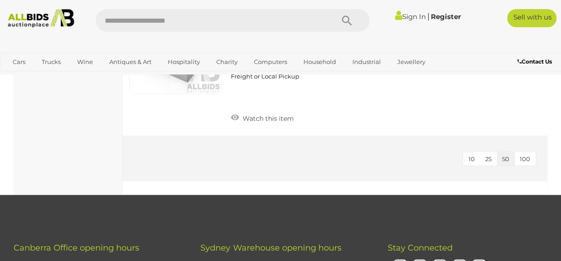
scroll to position [1913, 0]
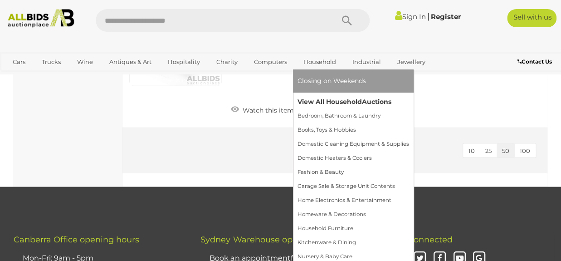
click at [326, 104] on link "View All Household Auctions" at bounding box center [354, 102] width 112 height 14
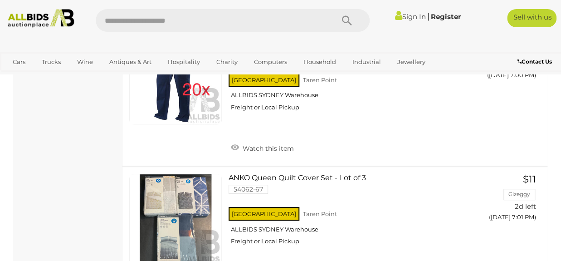
scroll to position [6856, 0]
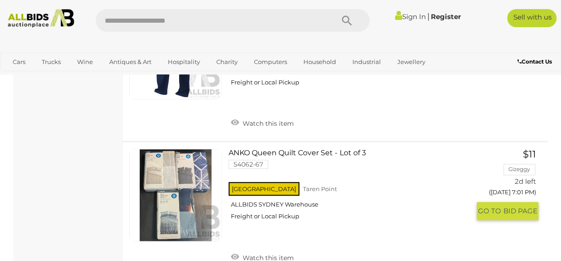
click at [187, 149] on link at bounding box center [175, 195] width 93 height 93
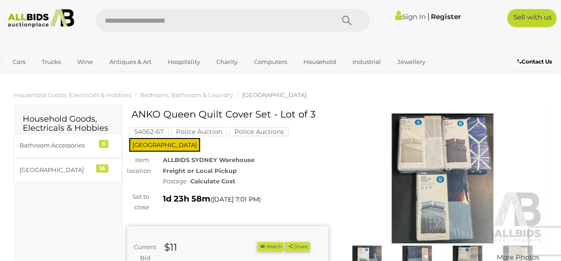
click at [371, 251] on img at bounding box center [367, 260] width 46 height 29
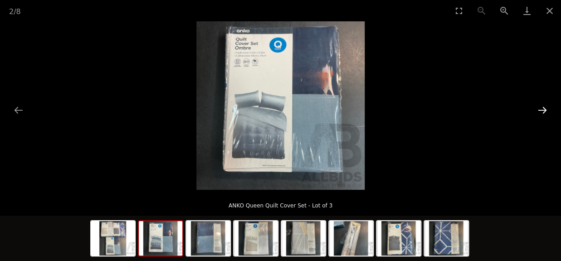
click at [542, 106] on button "Next slide" at bounding box center [542, 110] width 19 height 18
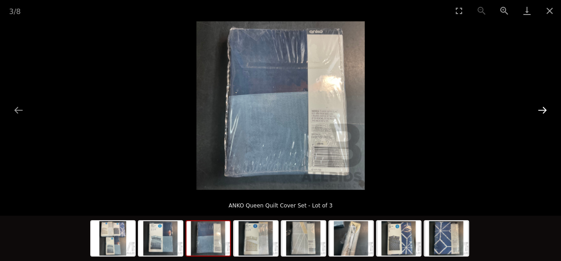
click at [542, 106] on button "Next slide" at bounding box center [542, 110] width 19 height 18
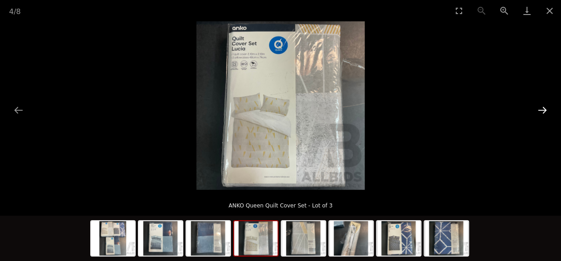
click at [542, 110] on button "Next slide" at bounding box center [542, 110] width 19 height 18
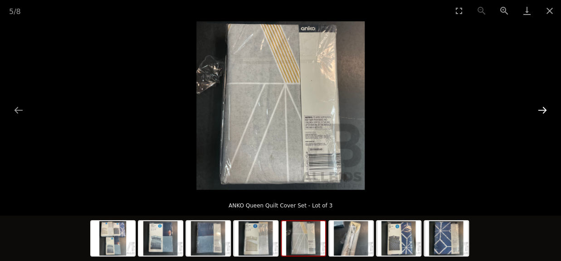
click at [542, 110] on button "Next slide" at bounding box center [542, 110] width 19 height 18
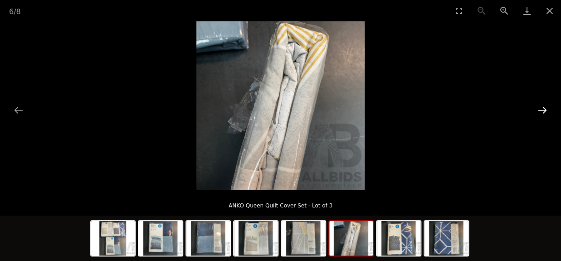
click at [542, 110] on button "Next slide" at bounding box center [542, 110] width 19 height 18
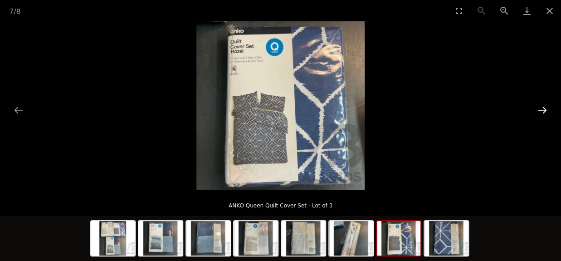
click at [542, 110] on button "Next slide" at bounding box center [542, 110] width 19 height 18
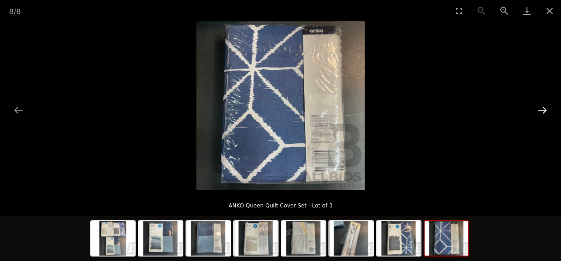
click at [542, 110] on button "Next slide" at bounding box center [542, 110] width 19 height 18
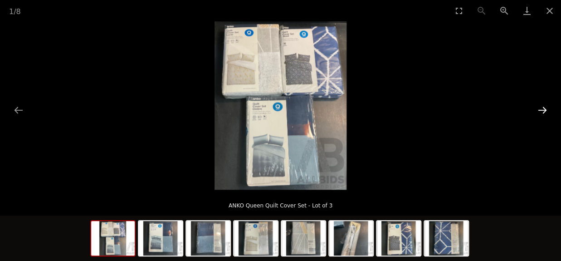
click at [542, 110] on button "Next slide" at bounding box center [542, 110] width 19 height 18
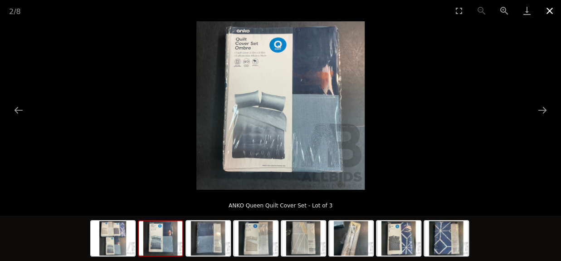
click at [551, 12] on button "Close gallery" at bounding box center [550, 10] width 23 height 21
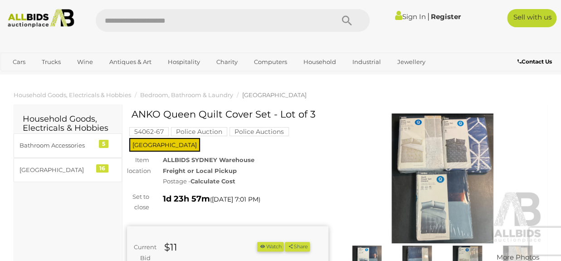
click at [408, 17] on link "Sign In" at bounding box center [410, 16] width 31 height 9
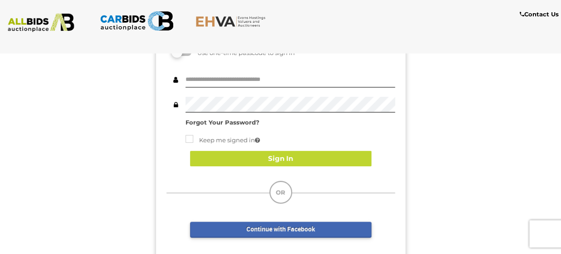
scroll to position [74, 0]
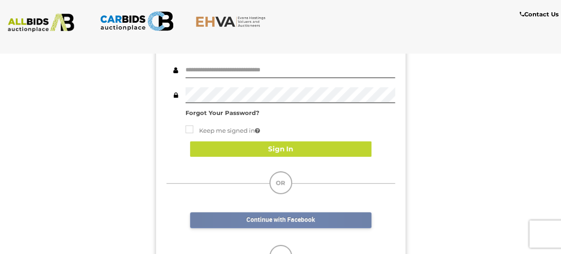
click at [287, 221] on link "Continue with Facebook" at bounding box center [281, 220] width 182 height 16
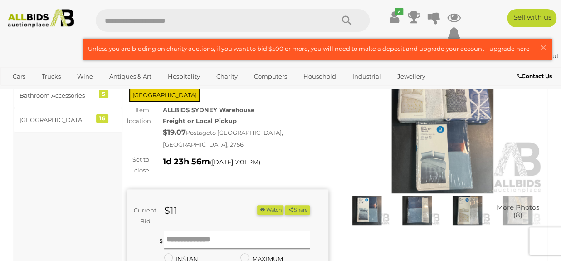
scroll to position [75, 0]
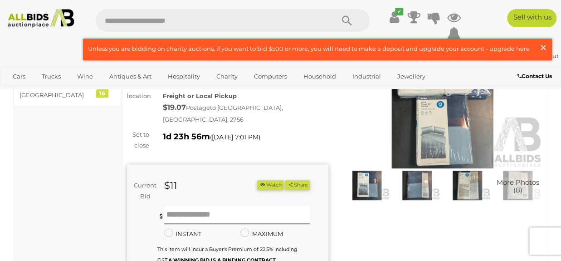
click at [542, 46] on span "×" at bounding box center [544, 48] width 8 height 18
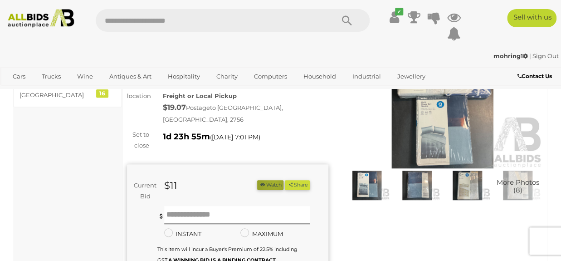
click at [284, 180] on button "Watch" at bounding box center [270, 185] width 26 height 10
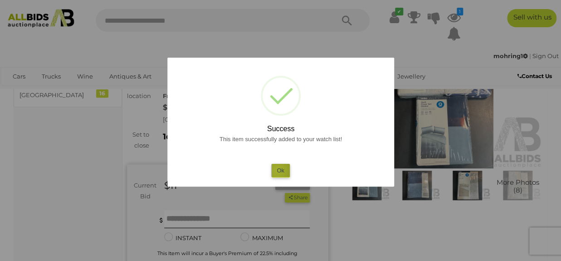
click at [277, 170] on button "Ok" at bounding box center [280, 170] width 19 height 13
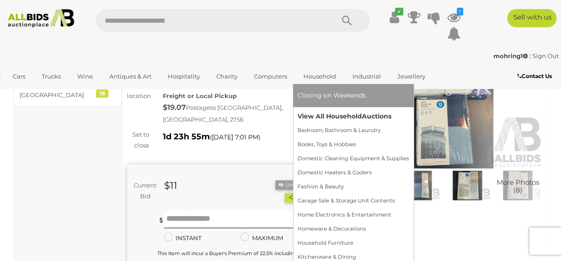
click at [322, 115] on link "View All Household Auctions" at bounding box center [354, 116] width 112 height 14
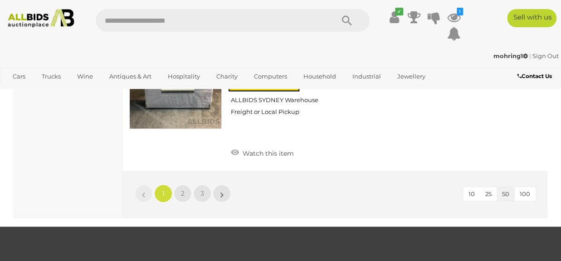
scroll to position [7127, 0]
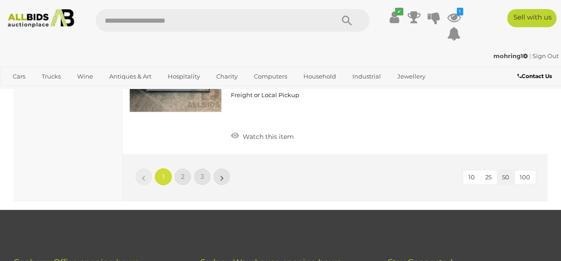
click at [221, 167] on li "»" at bounding box center [222, 176] width 18 height 18
click at [218, 167] on link "»" at bounding box center [222, 176] width 18 height 18
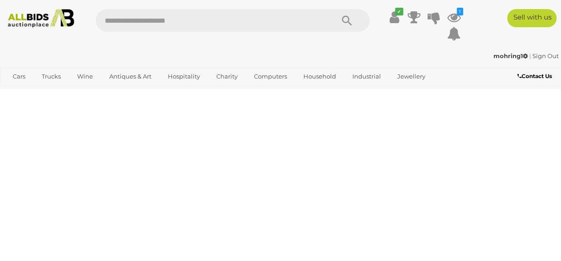
scroll to position [143, 0]
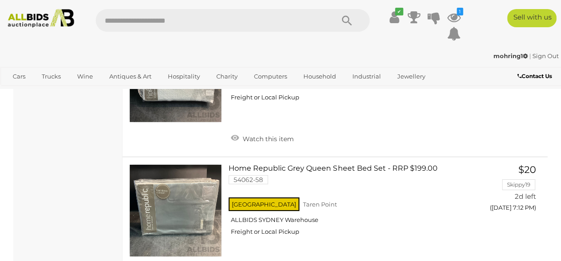
scroll to position [1083, 0]
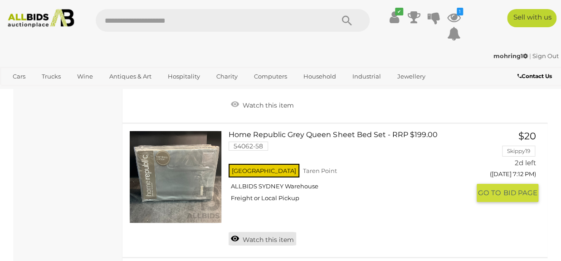
click at [262, 239] on link "Watch this item" at bounding box center [263, 239] width 68 height 14
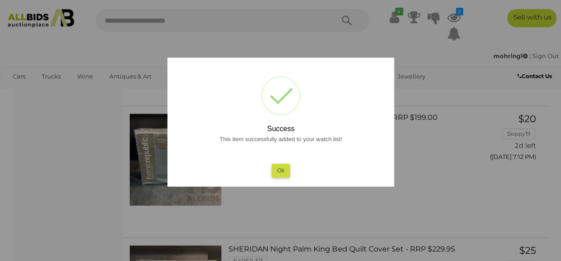
click at [277, 169] on button "Ok" at bounding box center [280, 170] width 19 height 13
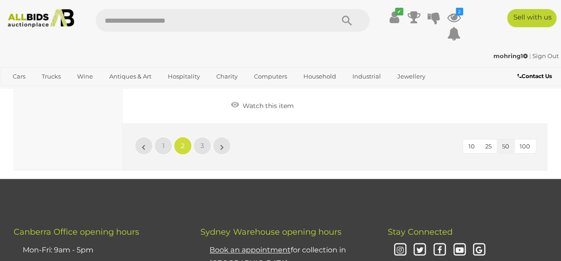
scroll to position [6982, 0]
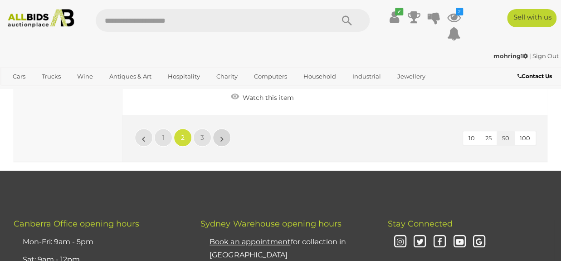
click at [220, 147] on link "»" at bounding box center [222, 137] width 18 height 18
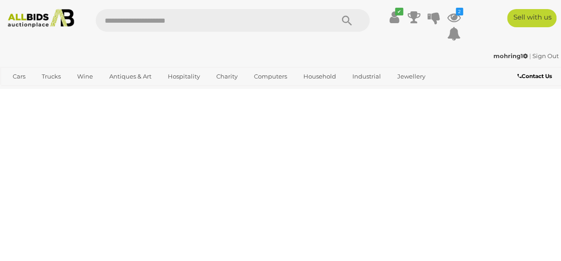
scroll to position [143, 0]
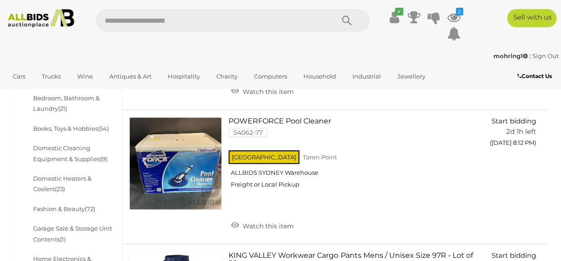
scroll to position [285, 0]
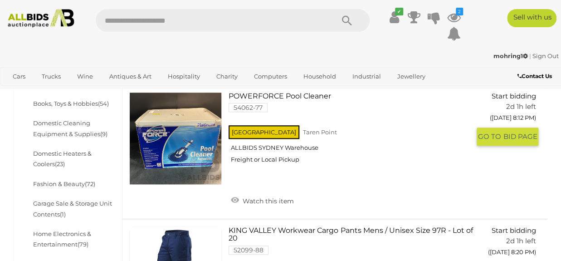
click at [187, 133] on link at bounding box center [175, 138] width 93 height 93
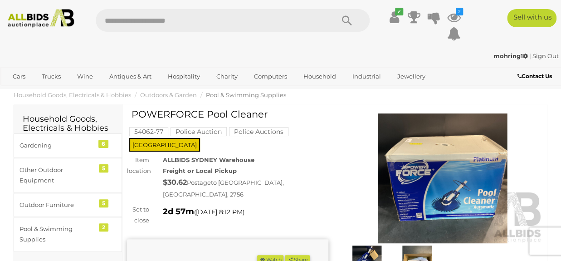
scroll to position [25, 0]
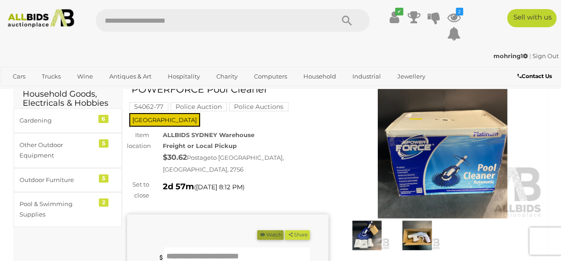
click at [284, 230] on button "Watch" at bounding box center [270, 235] width 26 height 10
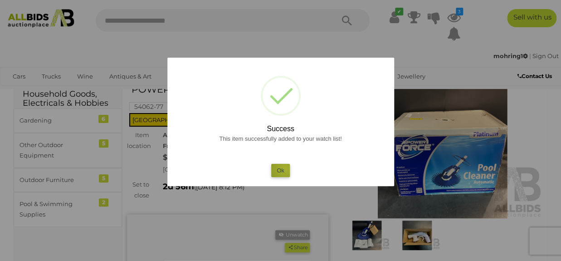
click at [285, 168] on button "Ok" at bounding box center [280, 170] width 19 height 13
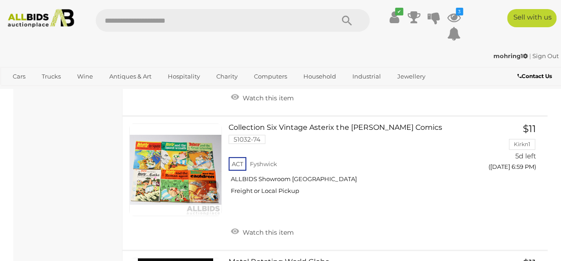
scroll to position [2742, 0]
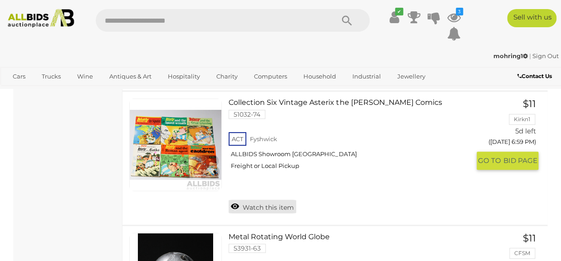
click at [268, 204] on link "Watch this item" at bounding box center [263, 207] width 68 height 14
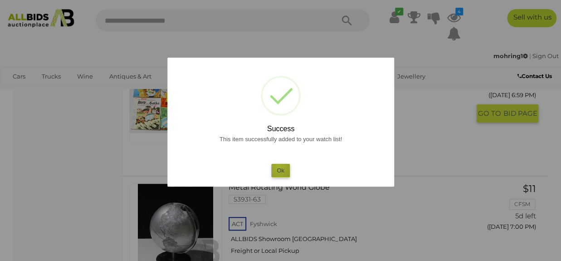
click at [279, 166] on button "Ok" at bounding box center [280, 170] width 19 height 13
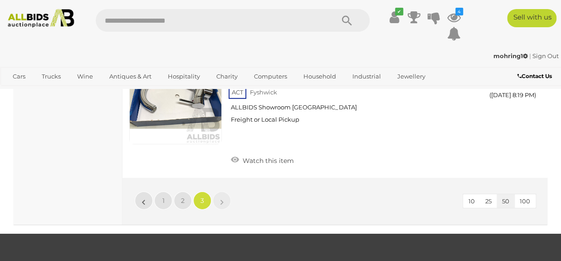
scroll to position [3741, 0]
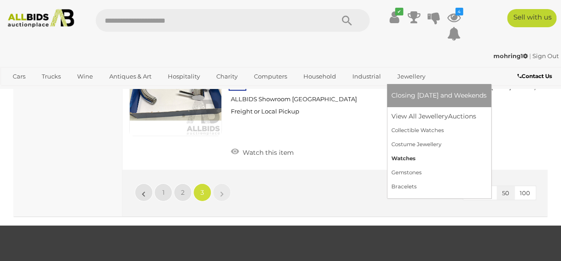
click at [404, 154] on link "Watches" at bounding box center [439, 159] width 95 height 14
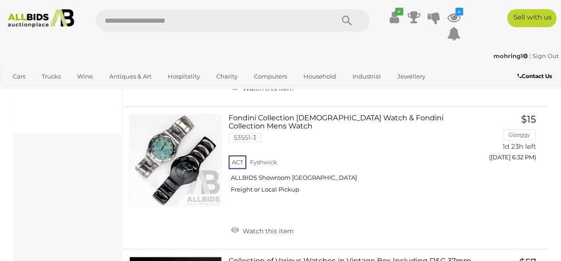
scroll to position [449, 0]
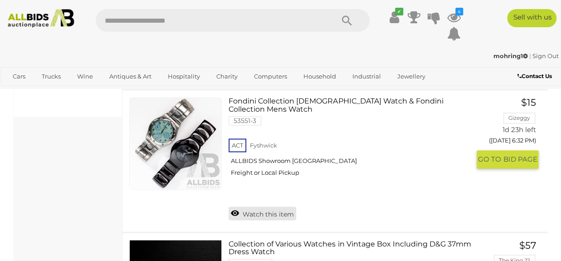
click at [269, 206] on link "Watch this item" at bounding box center [263, 213] width 68 height 14
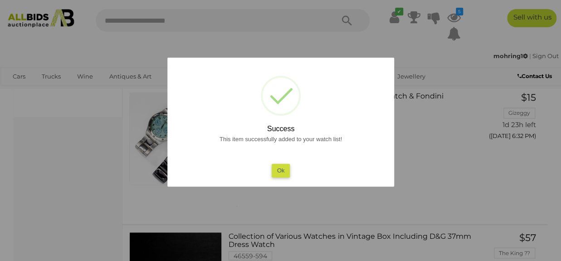
click at [280, 168] on button "Ok" at bounding box center [280, 170] width 19 height 13
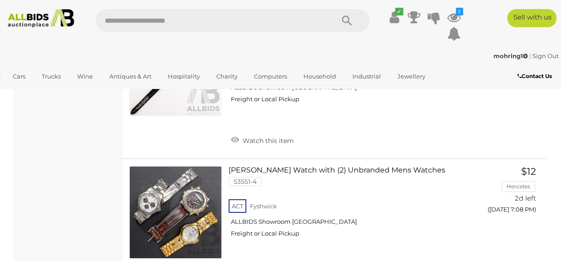
scroll to position [5058, 0]
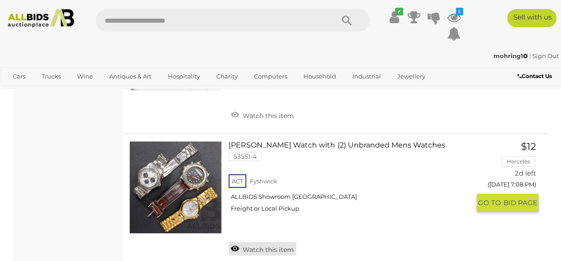
click at [266, 242] on link "Watch this item" at bounding box center [263, 249] width 68 height 14
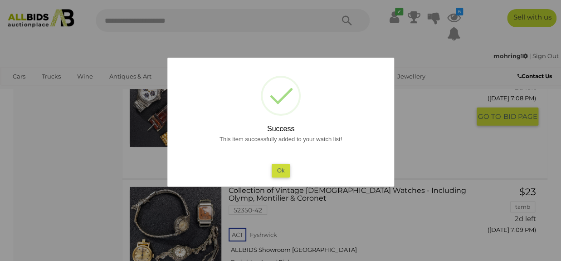
click at [277, 170] on button "Ok" at bounding box center [280, 170] width 19 height 13
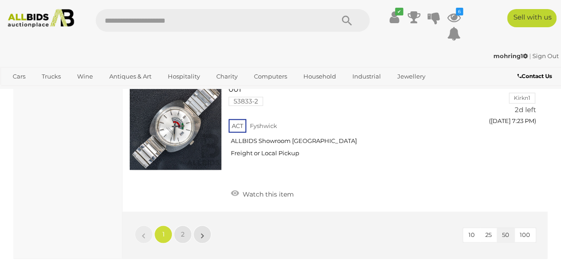
scroll to position [7114, 0]
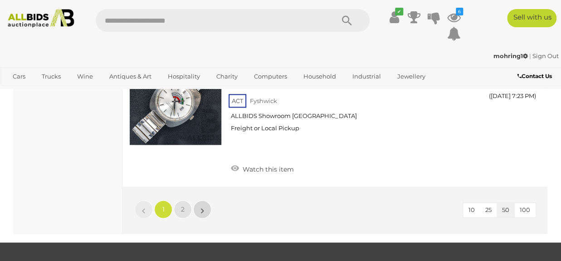
click at [198, 200] on link "»" at bounding box center [202, 209] width 18 height 18
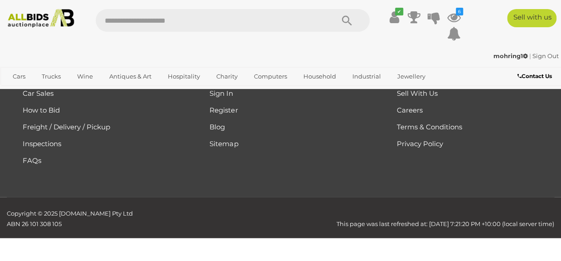
scroll to position [163, 0]
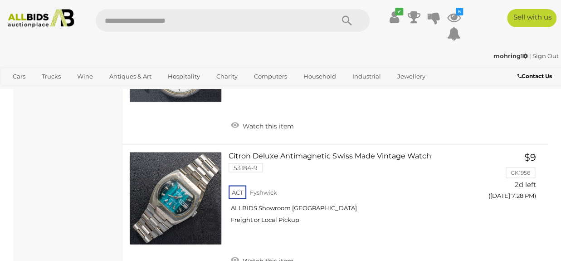
scroll to position [546, 0]
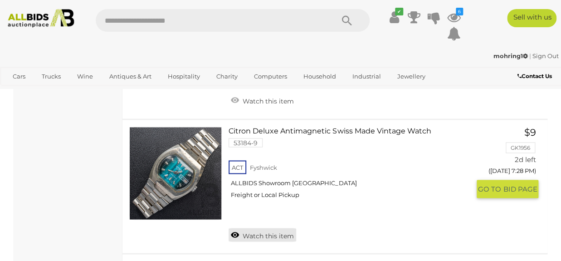
click at [267, 238] on link "Watch this item" at bounding box center [263, 235] width 68 height 14
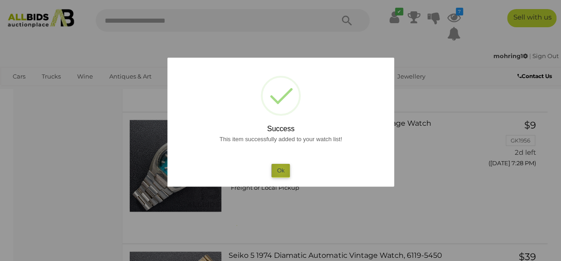
click at [281, 170] on button "Ok" at bounding box center [280, 170] width 19 height 13
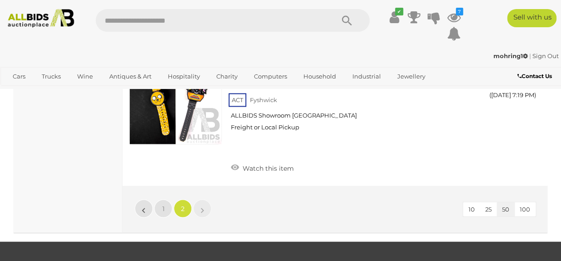
scroll to position [4531, 0]
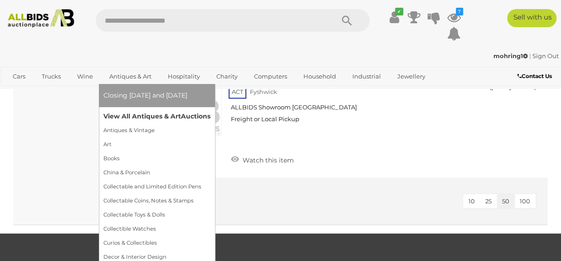
click at [138, 114] on link "View All Antiques & Art Auctions" at bounding box center [156, 116] width 107 height 14
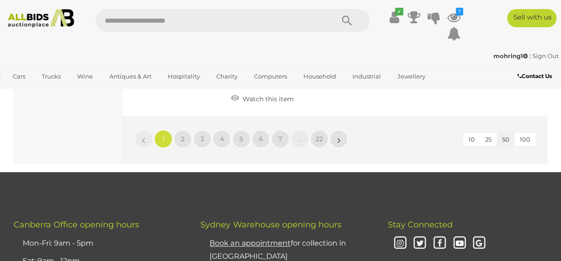
scroll to position [7014, 0]
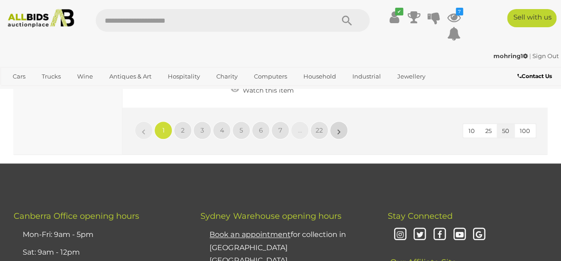
click at [336, 121] on link "»" at bounding box center [339, 130] width 18 height 18
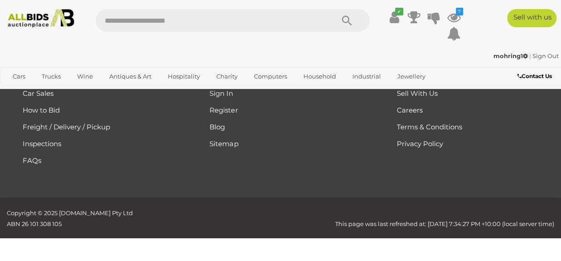
scroll to position [213, 0]
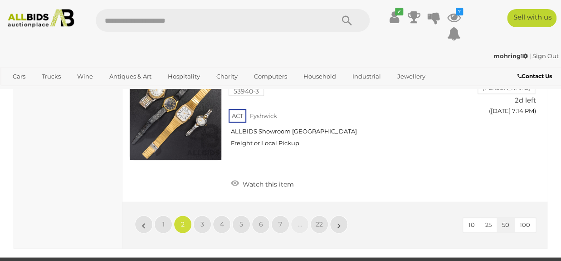
scroll to position [7136, 0]
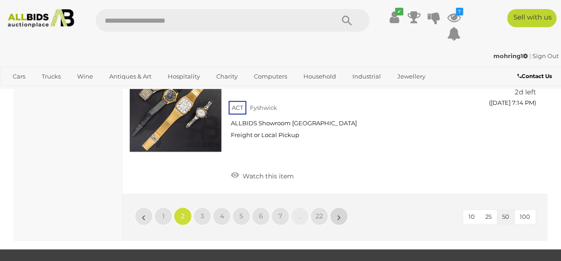
click at [336, 207] on link "»" at bounding box center [339, 216] width 18 height 18
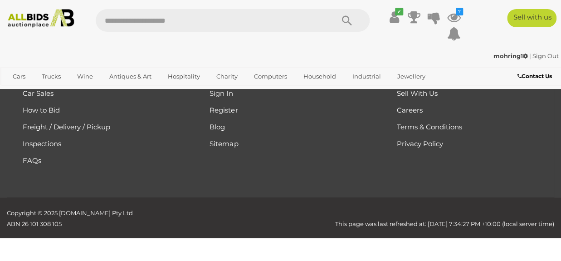
scroll to position [213, 0]
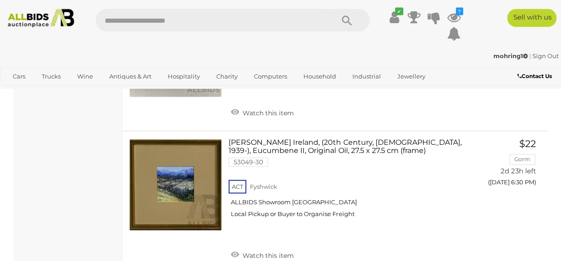
scroll to position [7041, 0]
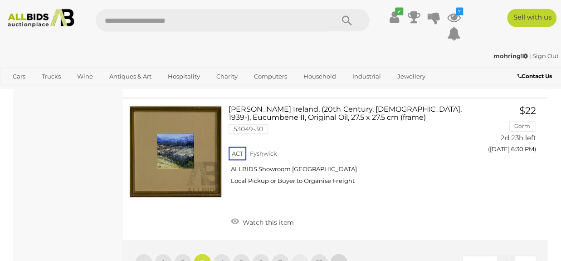
click at [334, 254] on link "»" at bounding box center [339, 263] width 18 height 18
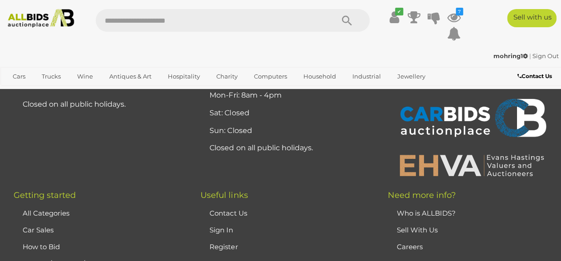
scroll to position [6951, 0]
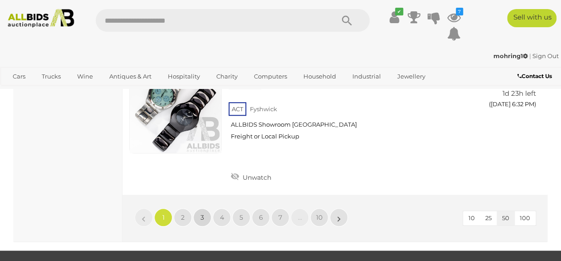
click at [202, 213] on span "3" at bounding box center [203, 217] width 4 height 8
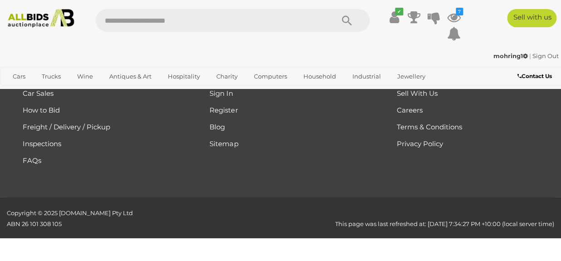
scroll to position [213, 0]
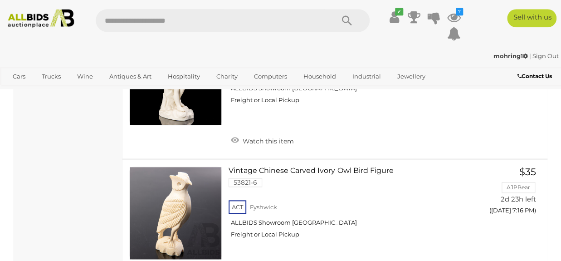
scroll to position [7070, 0]
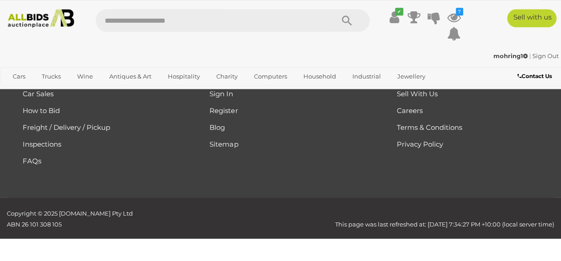
scroll to position [213, 0]
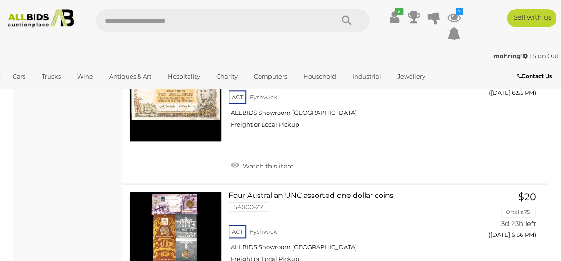
scroll to position [7094, 0]
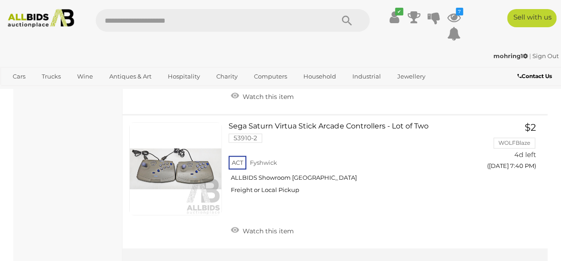
scroll to position [7169, 0]
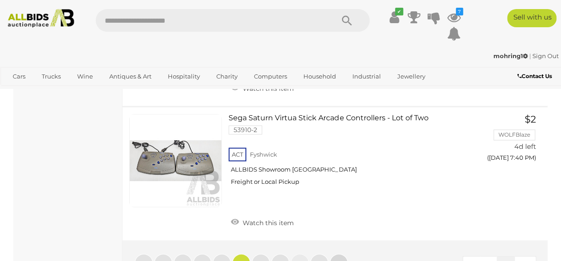
click at [336, 254] on link "»" at bounding box center [339, 263] width 18 height 18
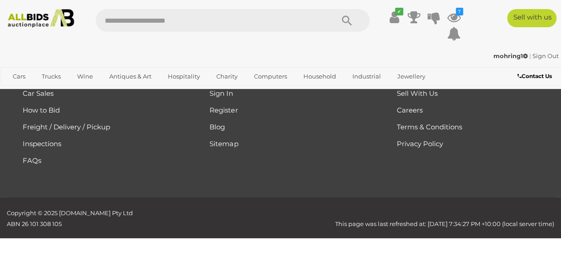
scroll to position [213, 0]
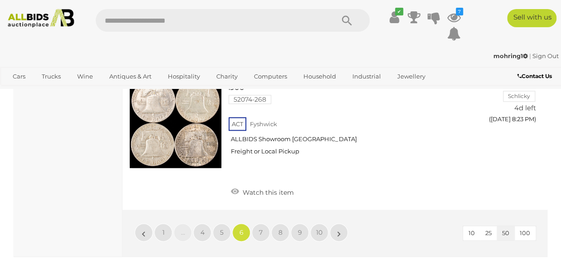
scroll to position [7049, 0]
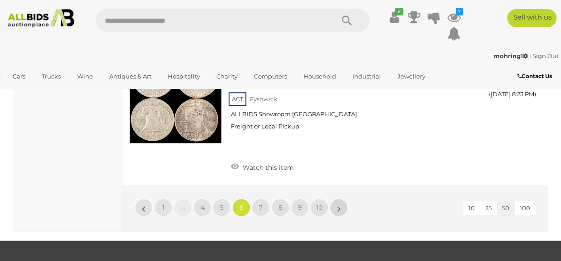
click at [336, 198] on link "»" at bounding box center [339, 207] width 18 height 18
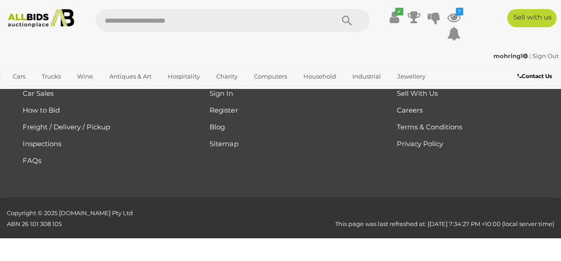
scroll to position [213, 0]
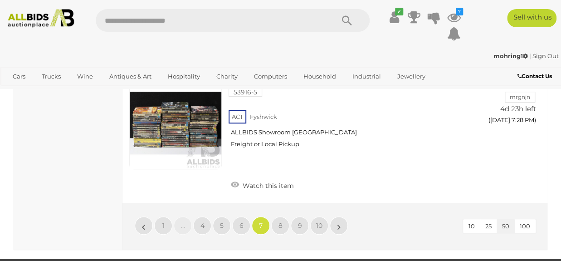
scroll to position [6969, 0]
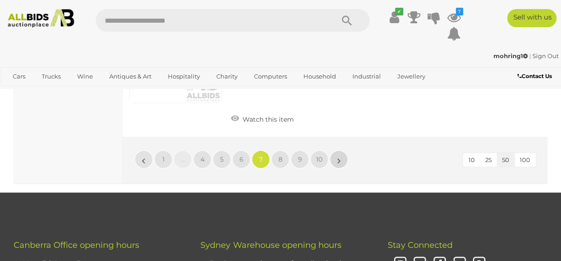
click at [333, 150] on link "»" at bounding box center [339, 159] width 18 height 18
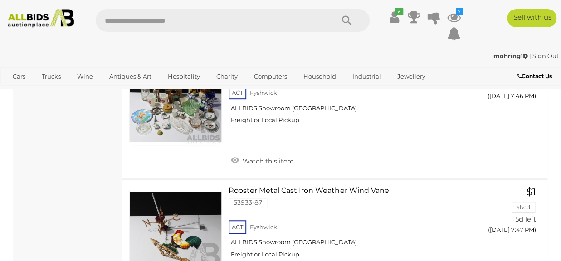
scroll to position [1578, 0]
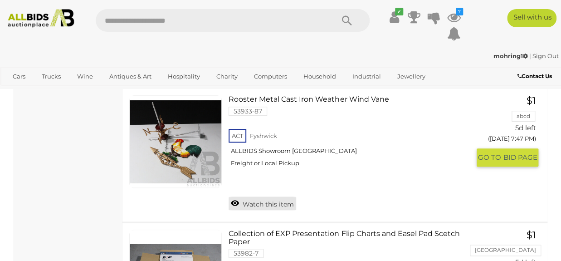
click at [259, 197] on link "Watch this item" at bounding box center [263, 204] width 68 height 14
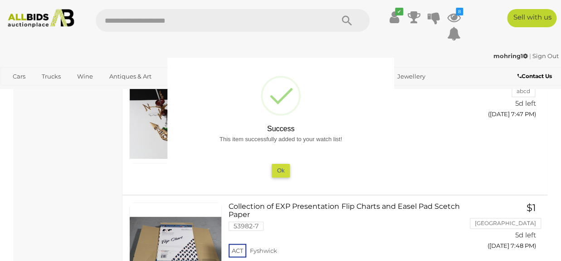
click at [280, 169] on button "Ok" at bounding box center [280, 170] width 19 height 13
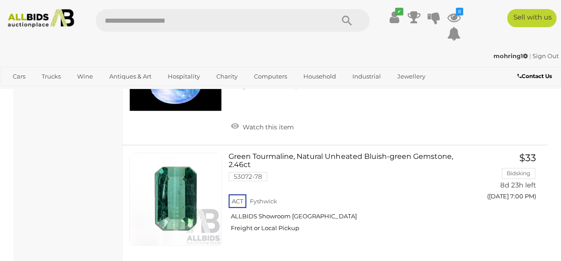
scroll to position [6878, 0]
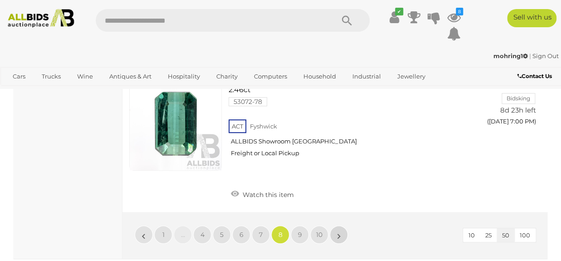
click at [334, 226] on link "»" at bounding box center [339, 235] width 18 height 18
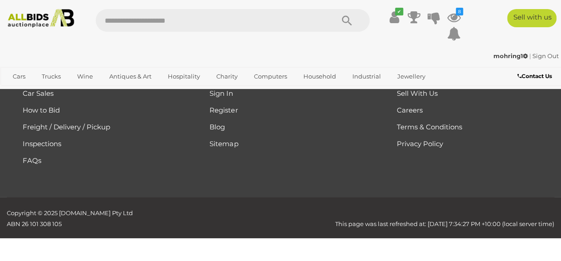
scroll to position [213, 0]
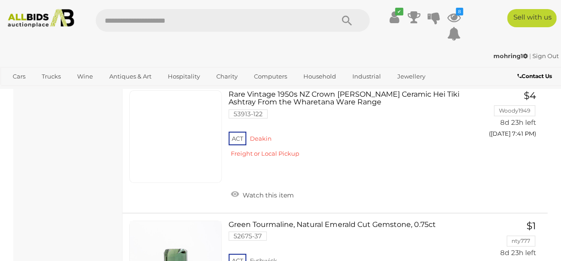
scroll to position [6811, 0]
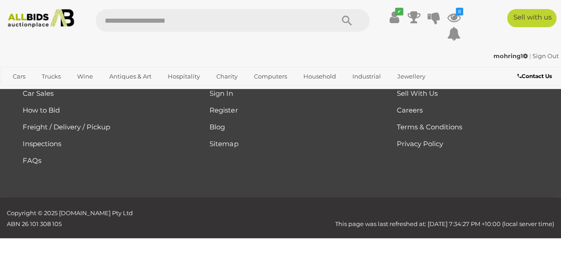
scroll to position [213, 0]
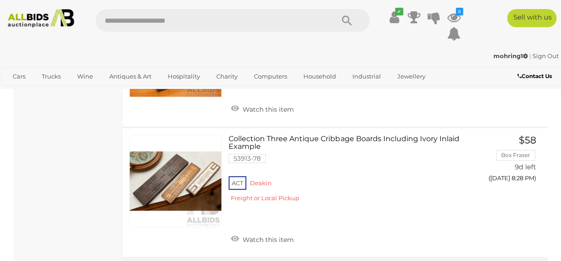
scroll to position [2834, 0]
